Goal: Communication & Community: Participate in discussion

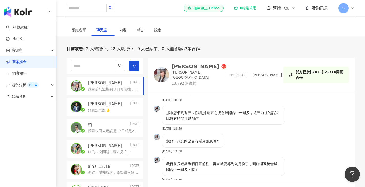
scroll to position [199, 0]
click at [79, 30] on div "網紅名單" at bounding box center [79, 30] width 14 height 6
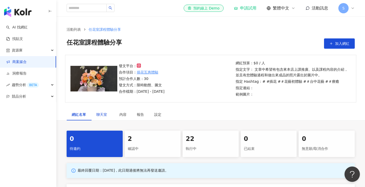
click at [106, 114] on span "聊天室" at bounding box center [102, 115] width 13 height 4
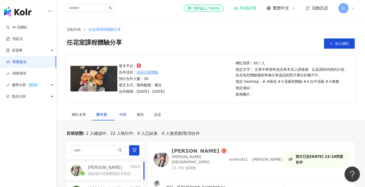
click at [127, 117] on div "內容" at bounding box center [122, 115] width 7 height 6
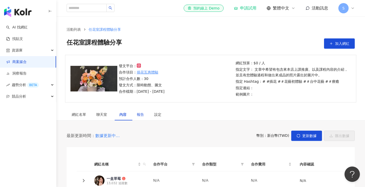
click at [142, 113] on div "報告" at bounding box center [140, 115] width 7 height 6
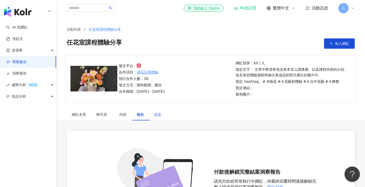
click at [160, 116] on div "設定" at bounding box center [157, 115] width 7 height 6
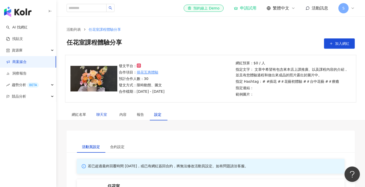
click at [99, 116] on span "聊天室" at bounding box center [102, 115] width 13 height 4
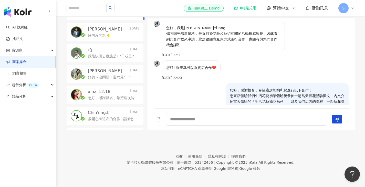
scroll to position [159, 0]
click at [212, 118] on textarea at bounding box center [247, 119] width 162 height 13
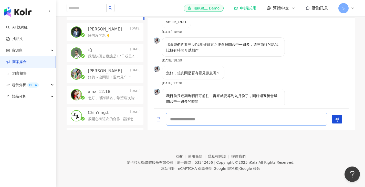
scroll to position [192, 0]
type textarea "*"
click at [103, 72] on p "[PERSON_NAME]" at bounding box center [105, 71] width 34 height 6
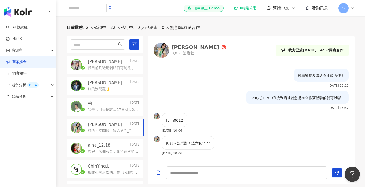
scroll to position [246, 0]
click at [80, 66] on img at bounding box center [76, 65] width 10 height 10
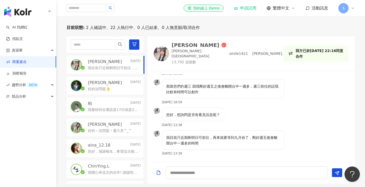
scroll to position [199, 0]
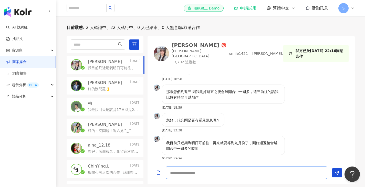
click at [241, 177] on textarea at bounding box center [247, 172] width 162 height 13
type textarea "*"
click at [204, 171] on textarea "**********" at bounding box center [247, 172] width 162 height 13
click at [216, 174] on textarea "**********" at bounding box center [247, 172] width 162 height 13
click at [258, 173] on textarea "**********" at bounding box center [247, 172] width 162 height 13
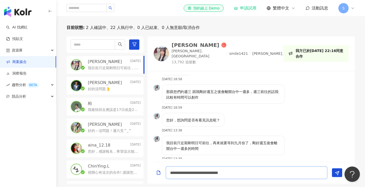
type textarea "**********"
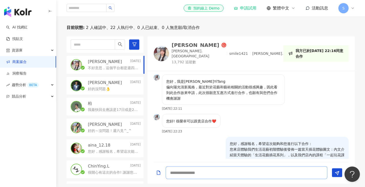
scroll to position [0, 0]
